Goal: Navigation & Orientation: Find specific page/section

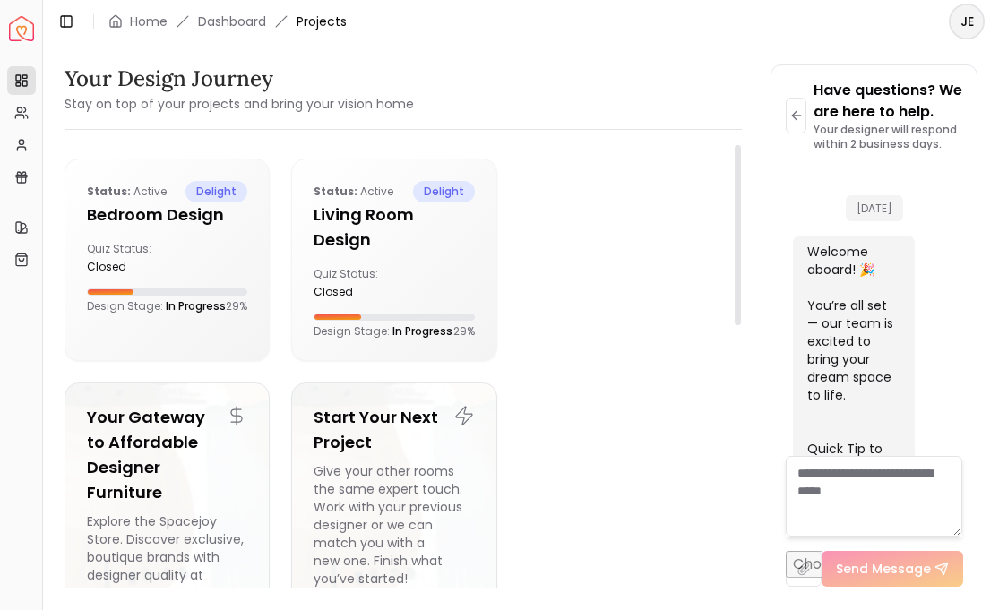
scroll to position [1360, 0]
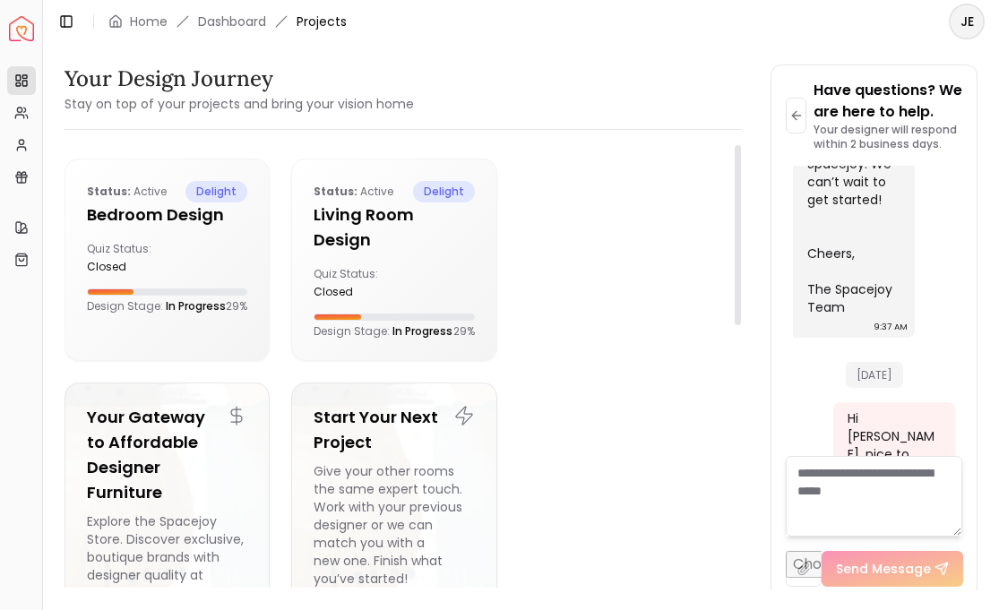
click at [604, 299] on div at bounding box center [621, 260] width 205 height 202
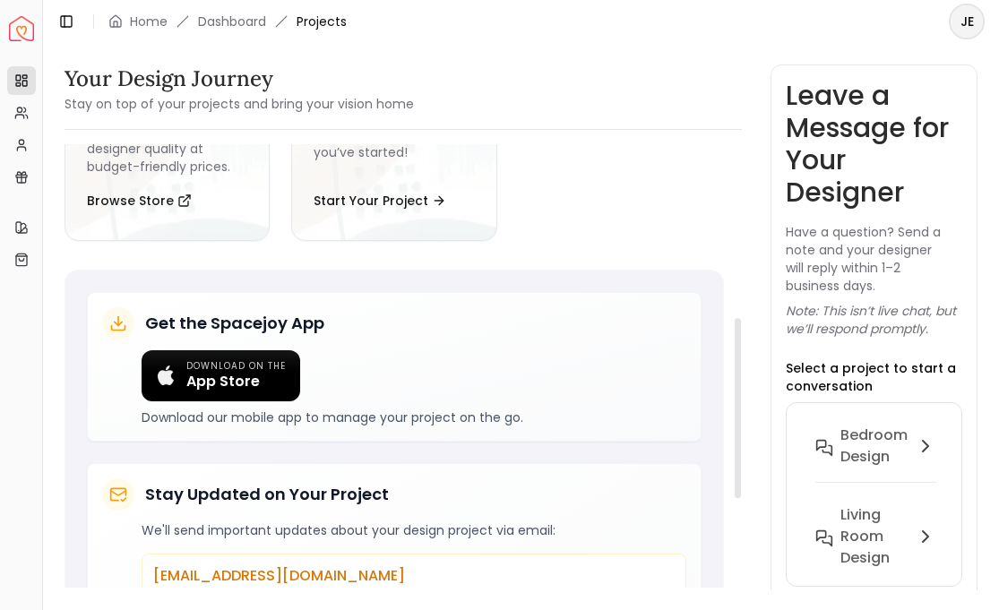
scroll to position [678, 0]
